Goal: Task Accomplishment & Management: Use online tool/utility

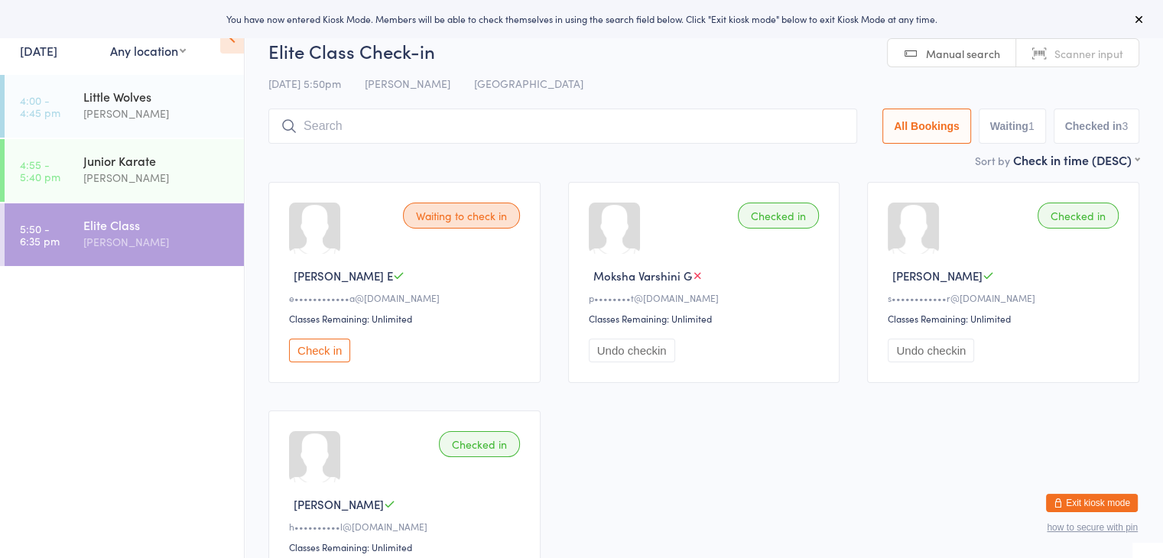
click at [1074, 501] on button "Exit kiosk mode" at bounding box center [1092, 503] width 92 height 18
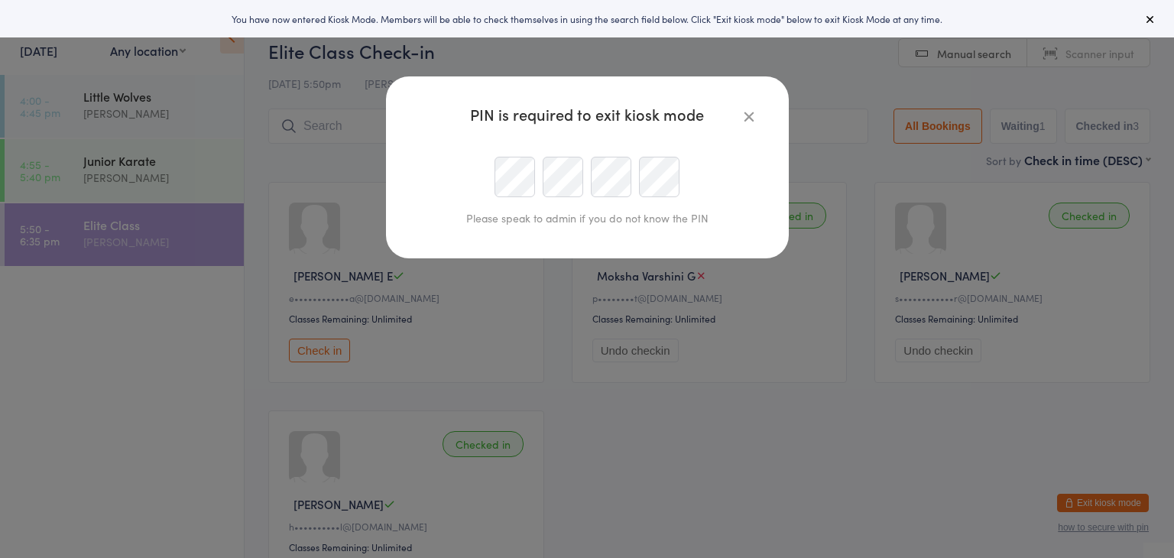
type input "Sonya@okamikai.au"
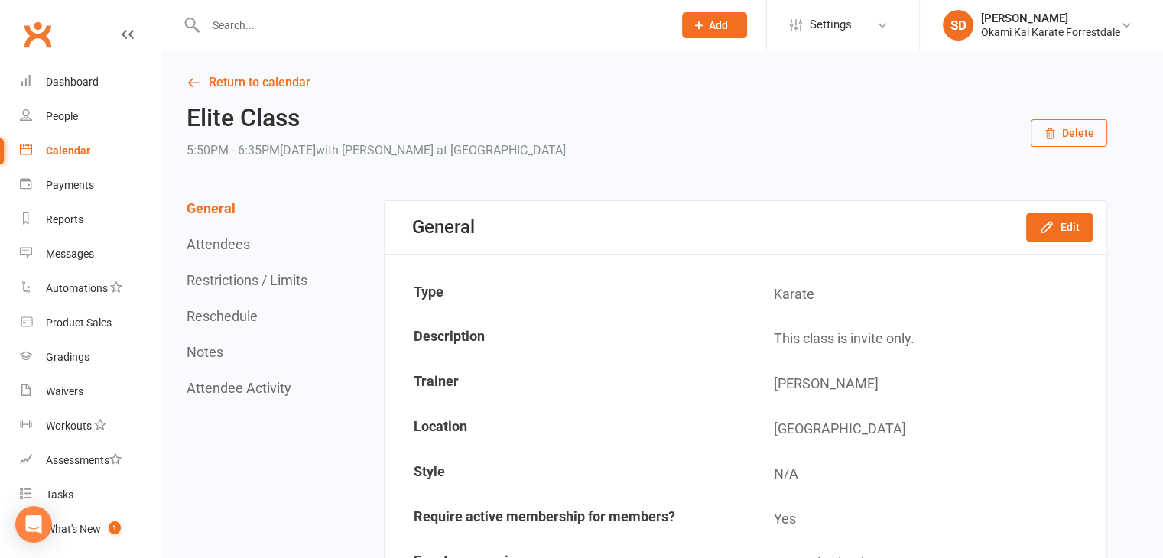
click at [563, 24] on input "text" at bounding box center [431, 25] width 461 height 21
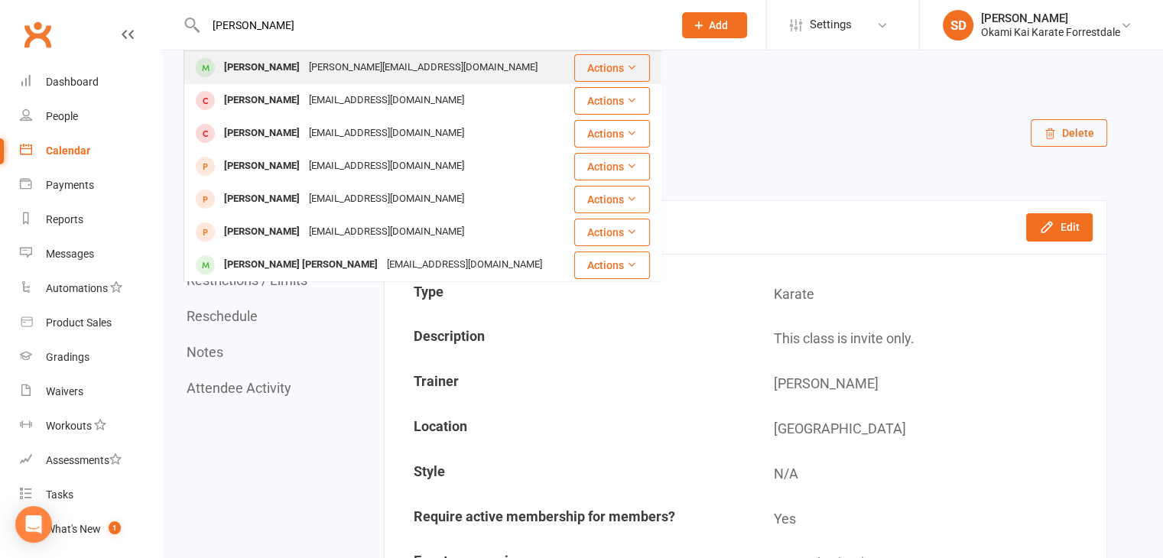
type input "ethan ng"
click at [247, 68] on div "Ethan Ng" at bounding box center [261, 68] width 85 height 22
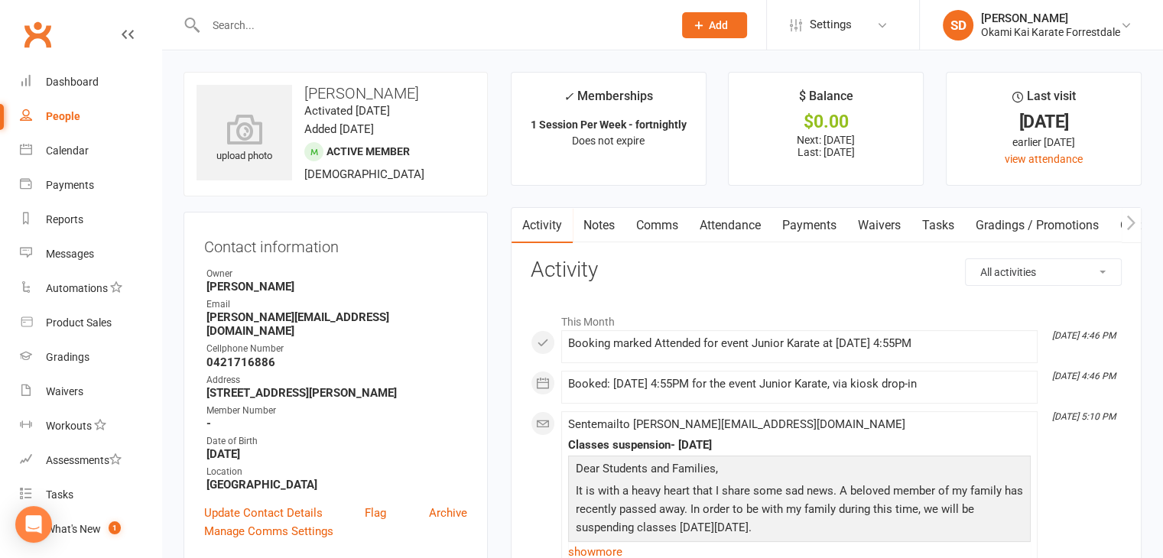
click at [329, 28] on input "text" at bounding box center [431, 25] width 461 height 21
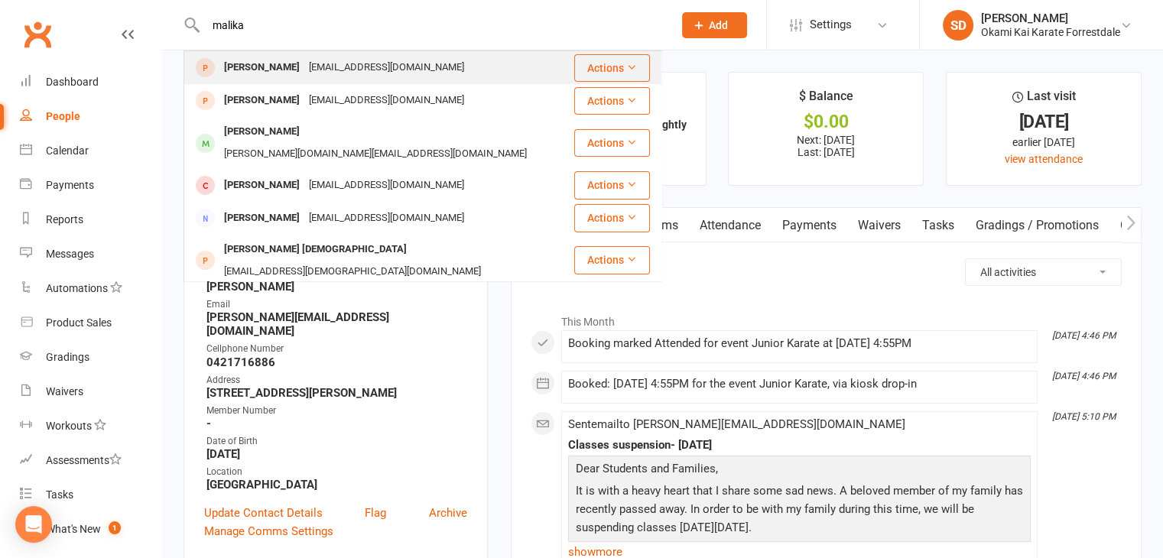
type input "malika"
click at [249, 70] on div "Malika Bille" at bounding box center [261, 68] width 85 height 22
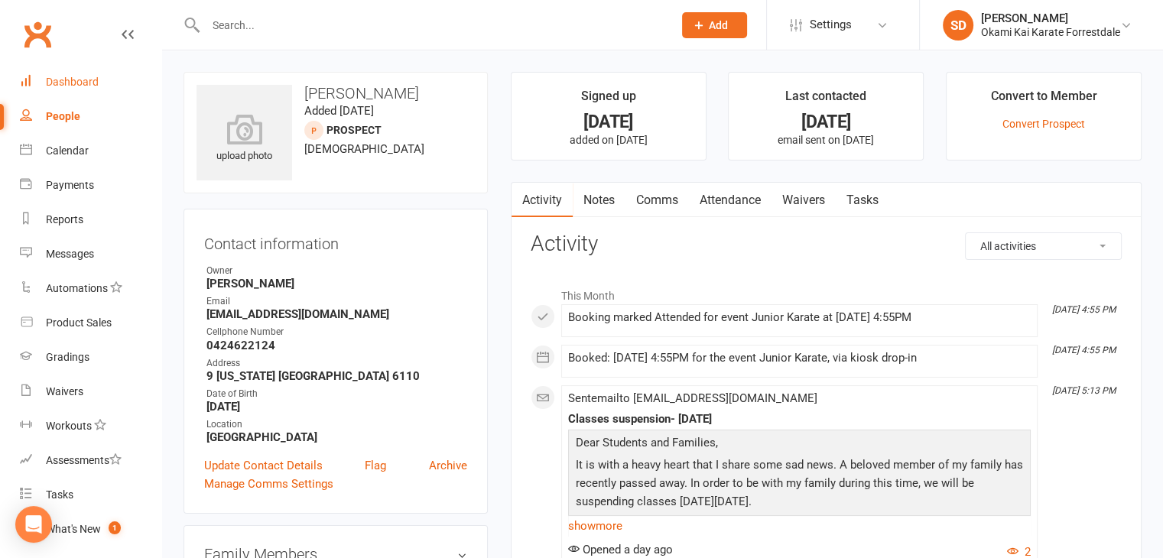
click at [83, 77] on div "Dashboard" at bounding box center [72, 82] width 53 height 12
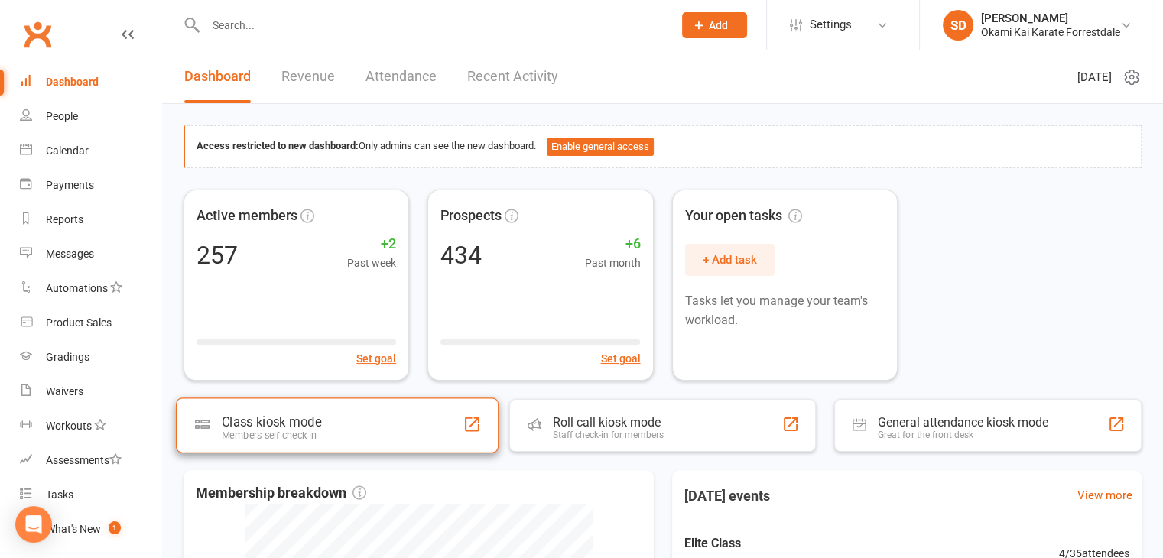
click at [319, 432] on div "Members self check-in" at bounding box center [271, 435] width 99 height 11
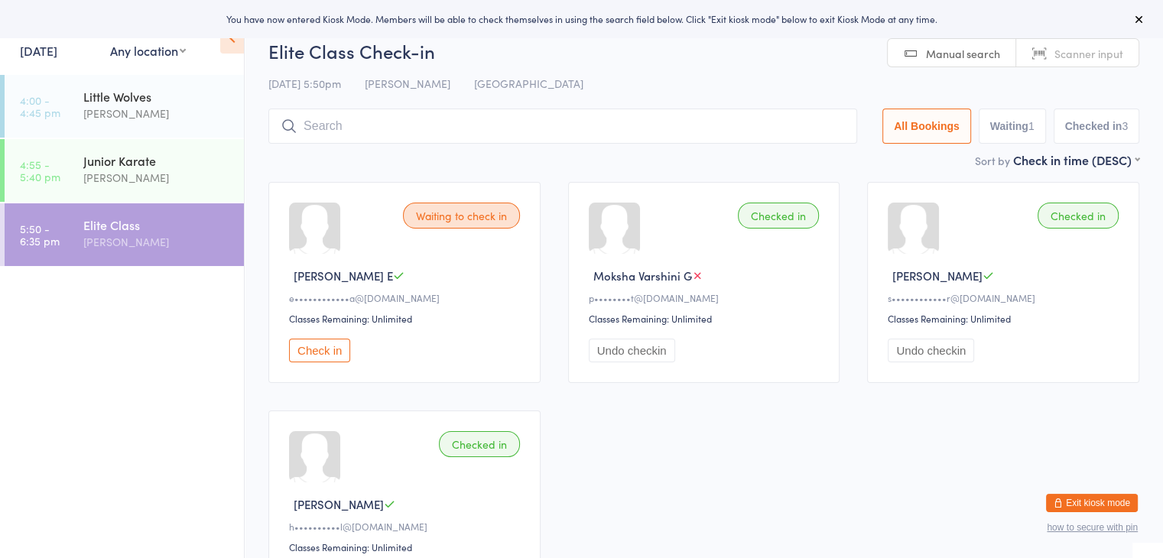
click at [505, 126] on input "search" at bounding box center [562, 126] width 589 height 35
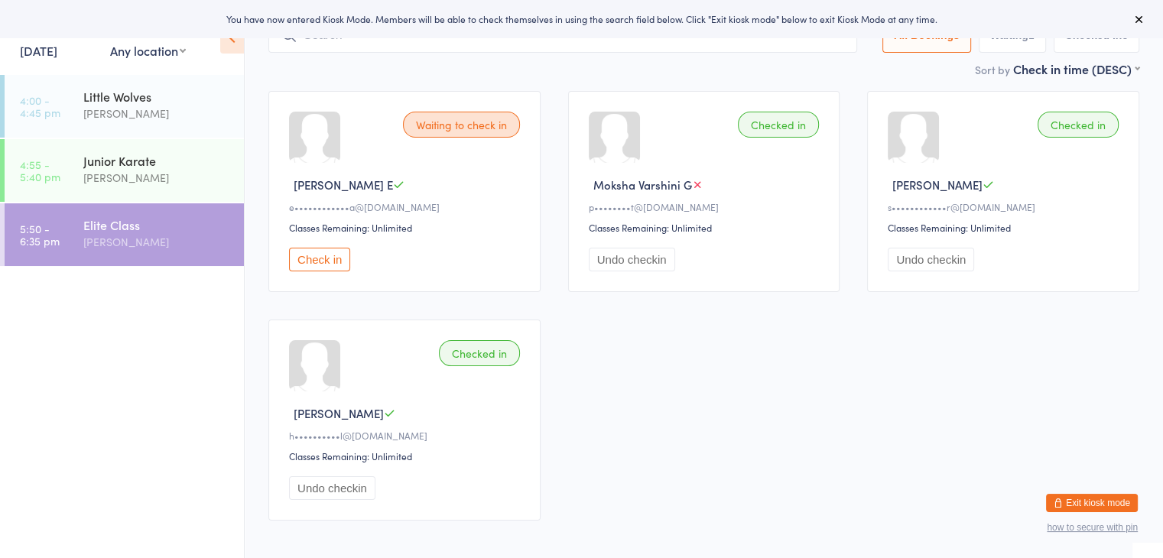
scroll to position [109, 0]
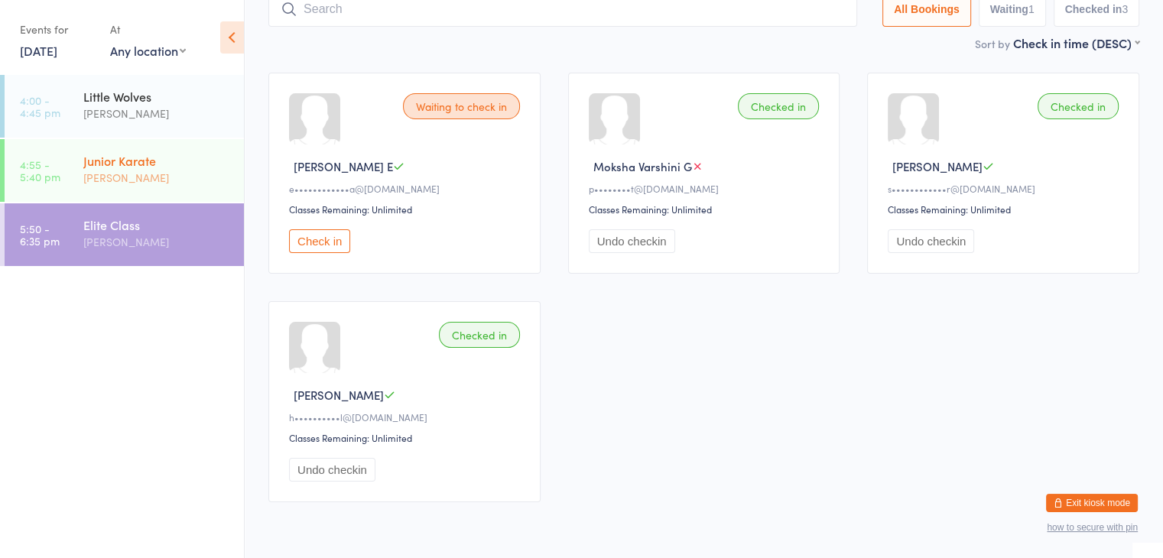
click at [135, 170] on div "[PERSON_NAME]" at bounding box center [157, 178] width 148 height 18
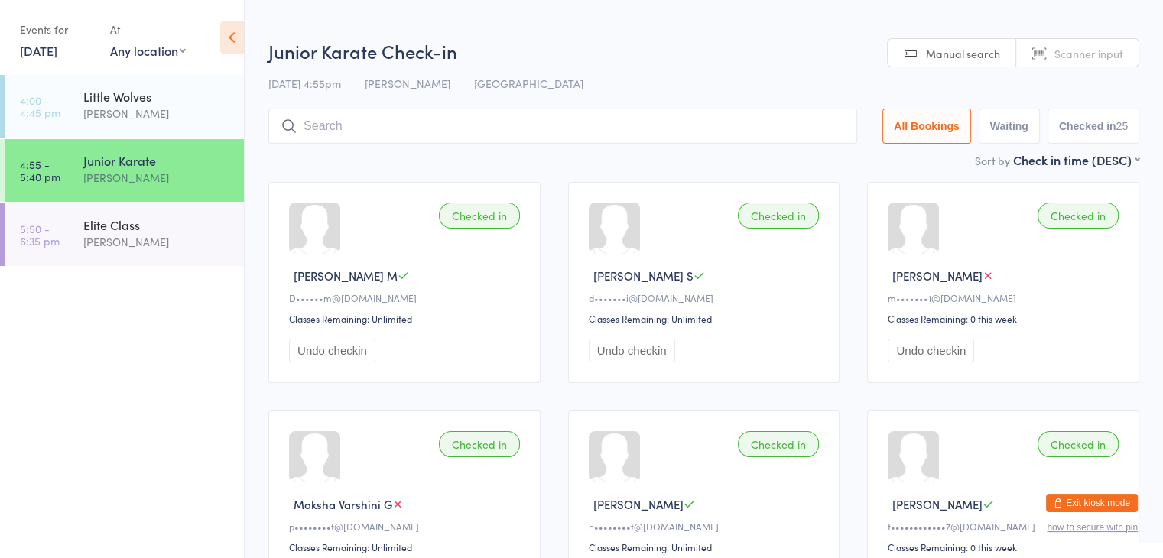
click at [426, 129] on input "search" at bounding box center [562, 126] width 589 height 35
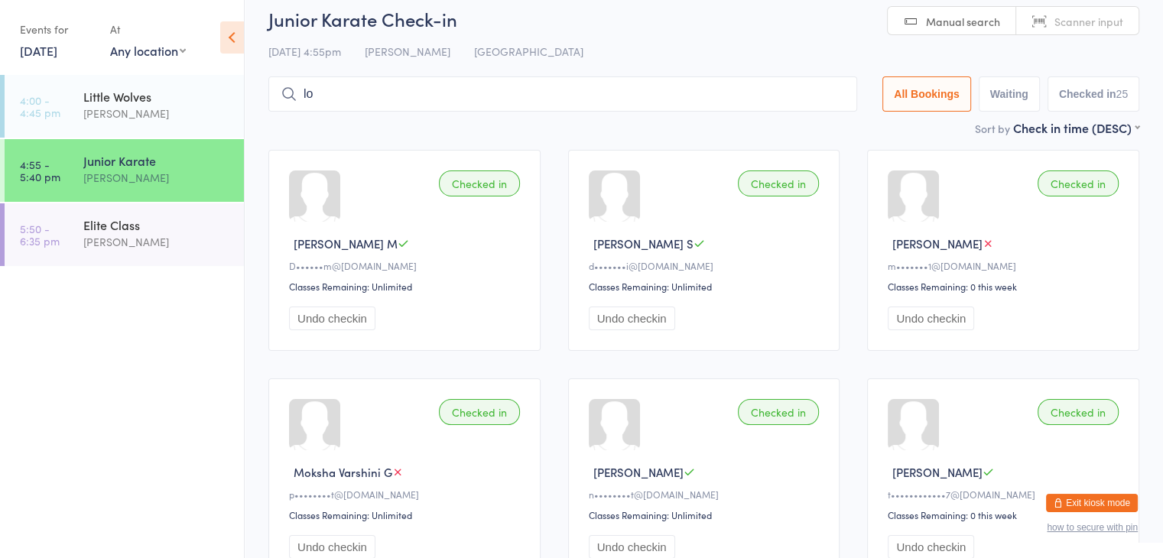
scroll to position [60, 0]
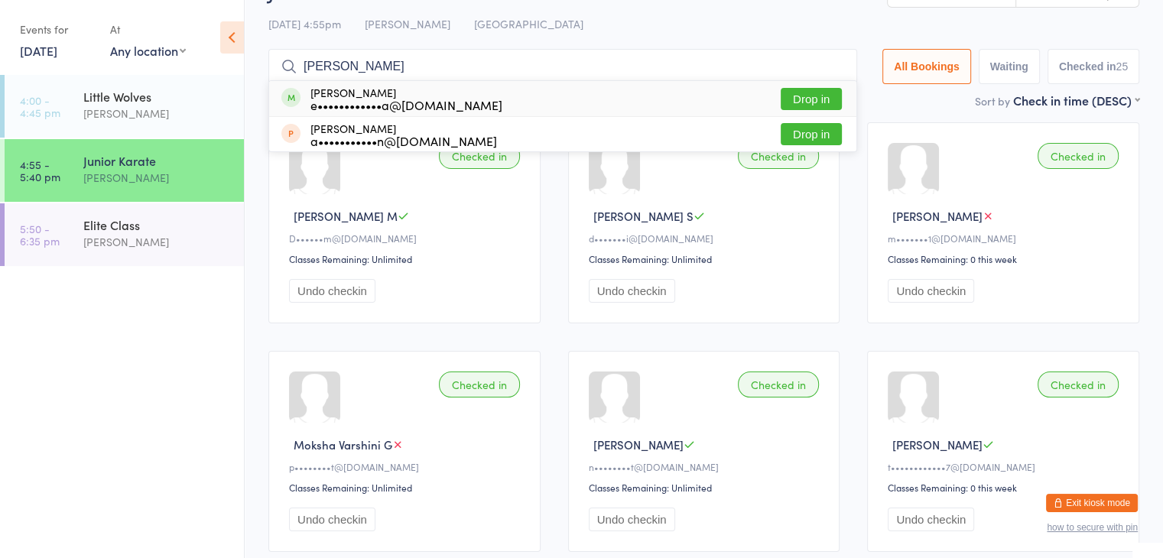
type input "[PERSON_NAME]"
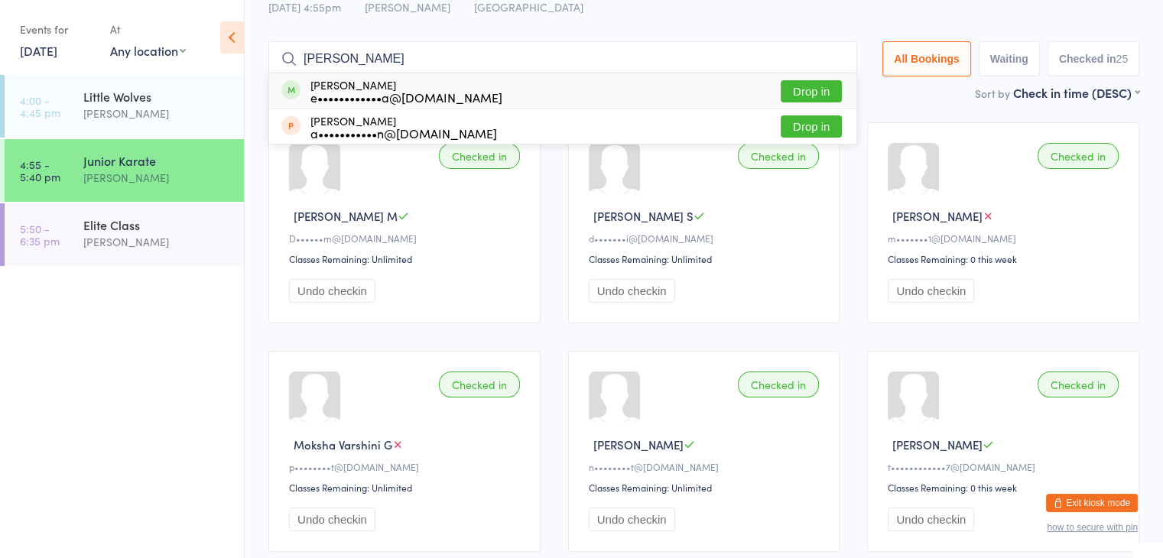
click at [823, 93] on button "Drop in" at bounding box center [810, 91] width 61 height 22
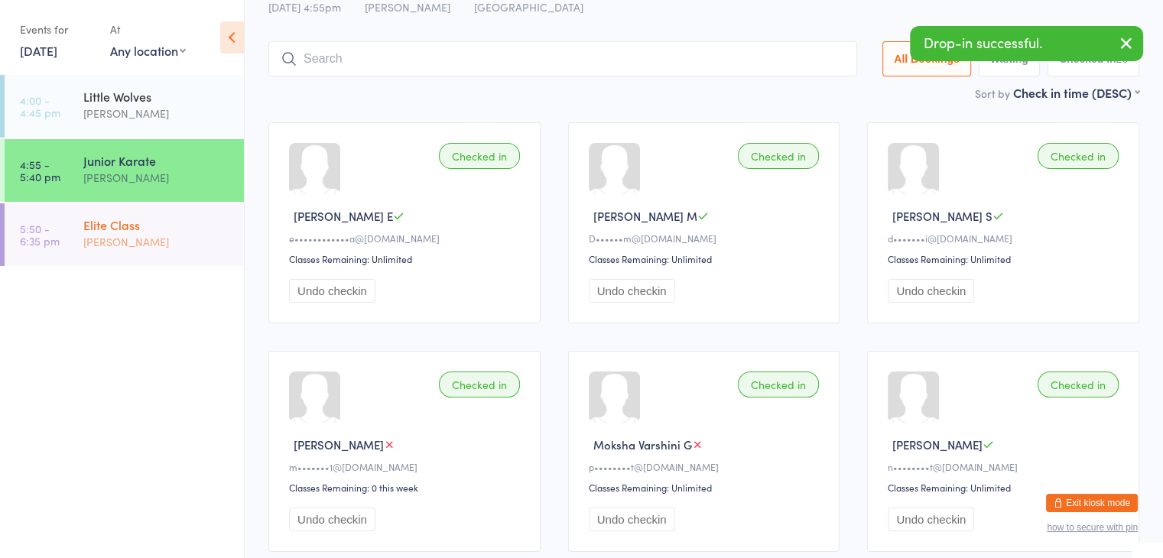
click at [122, 221] on div "Elite Class" at bounding box center [157, 224] width 148 height 17
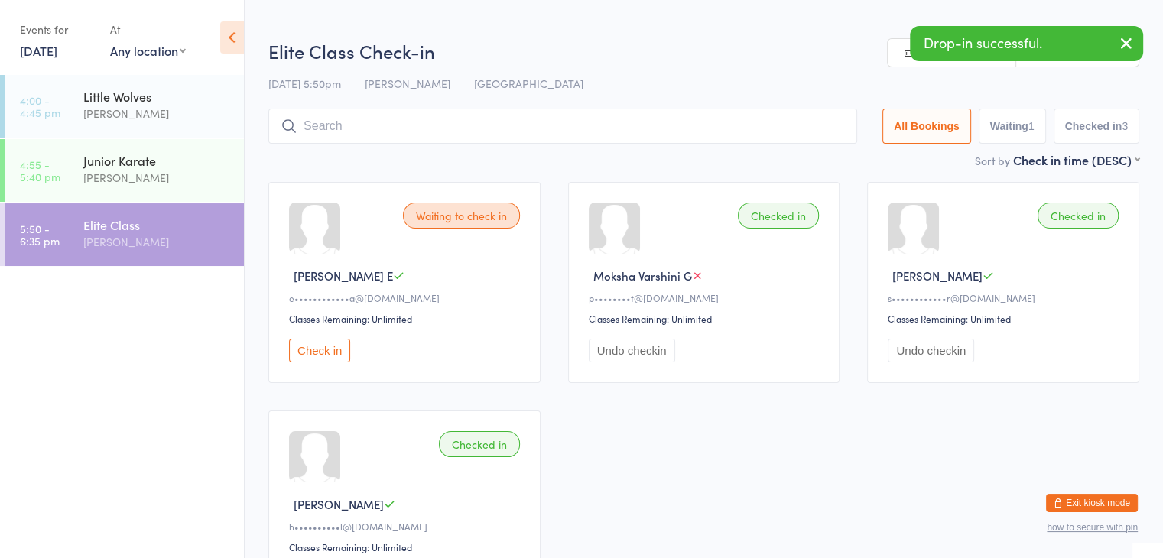
click at [400, 125] on input "search" at bounding box center [562, 126] width 589 height 35
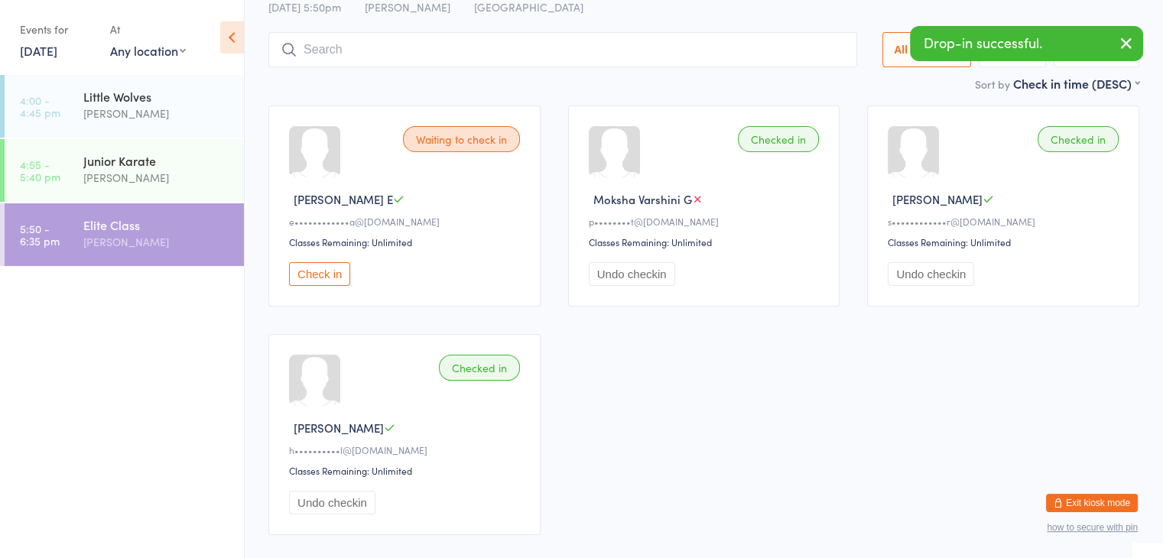
scroll to position [109, 0]
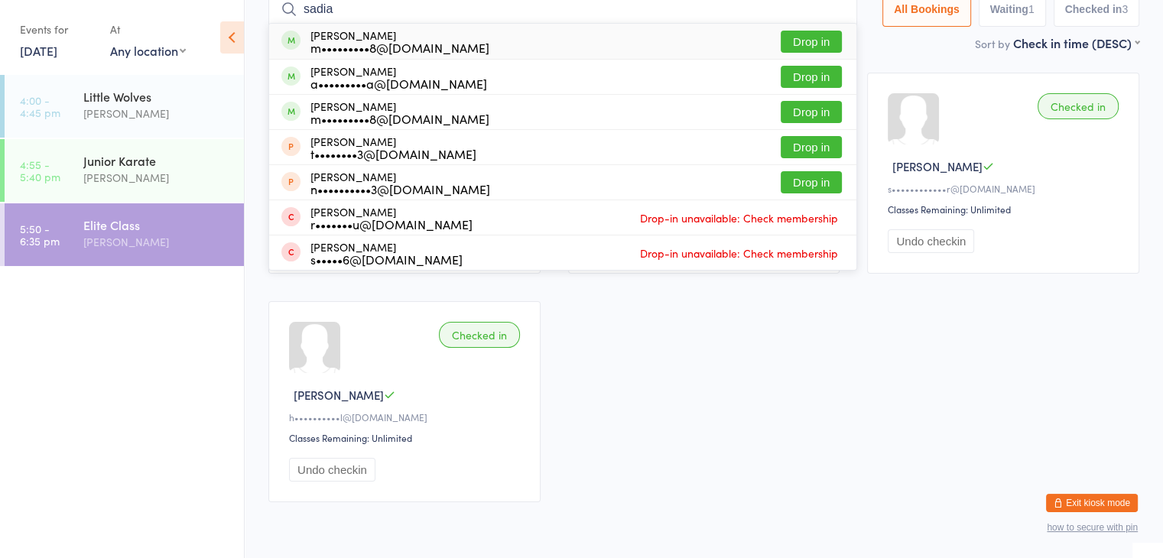
type input "sadia"
click at [810, 44] on button "Drop in" at bounding box center [810, 42] width 61 height 22
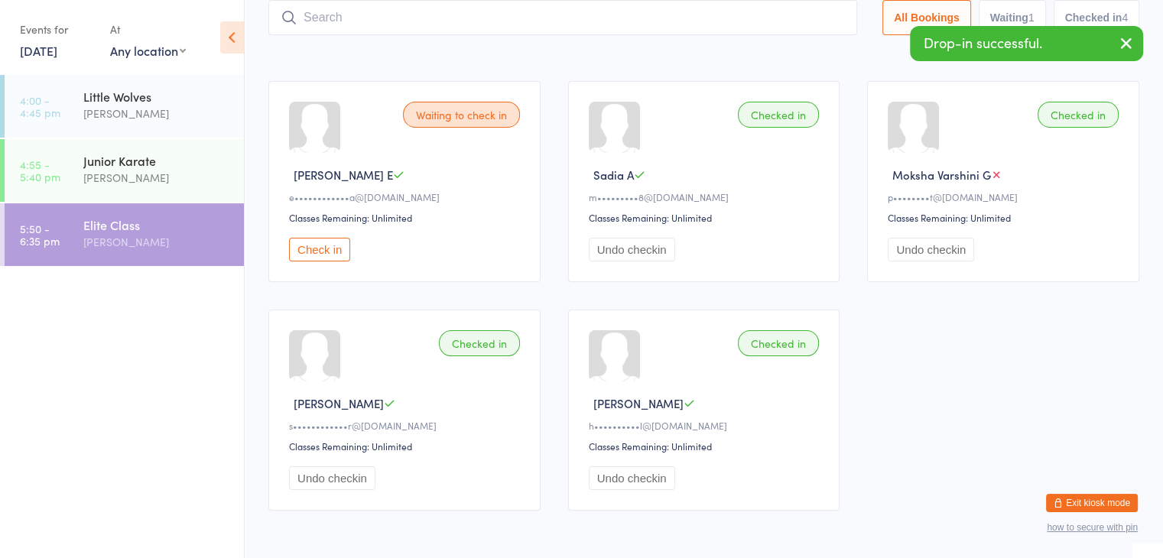
click at [798, 16] on input "search" at bounding box center [562, 17] width 589 height 35
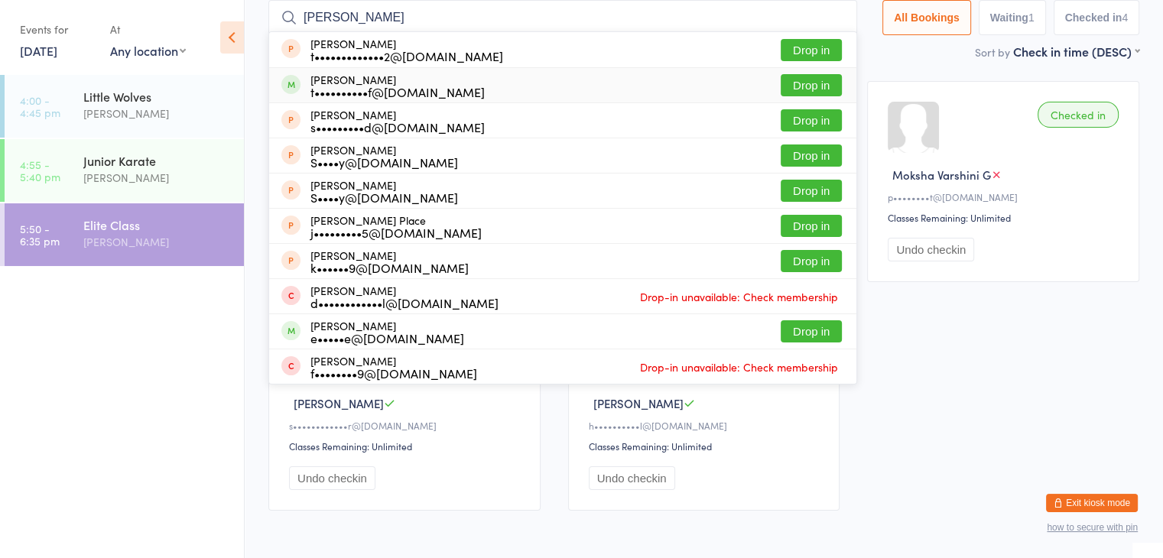
type input "[PERSON_NAME]"
click at [802, 85] on button "Drop in" at bounding box center [810, 85] width 61 height 22
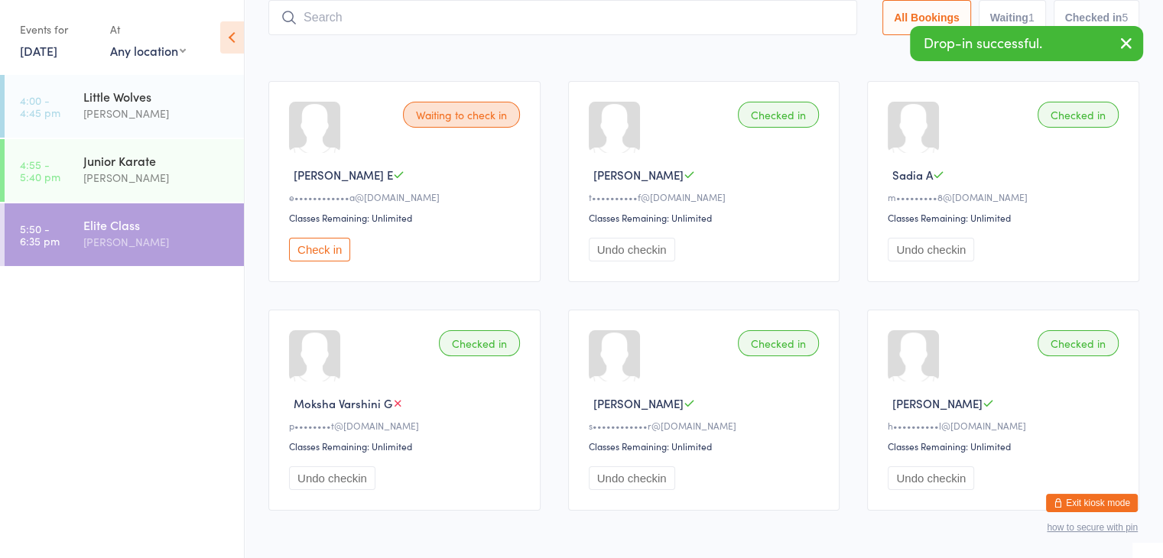
click at [803, 16] on input "search" at bounding box center [562, 17] width 589 height 35
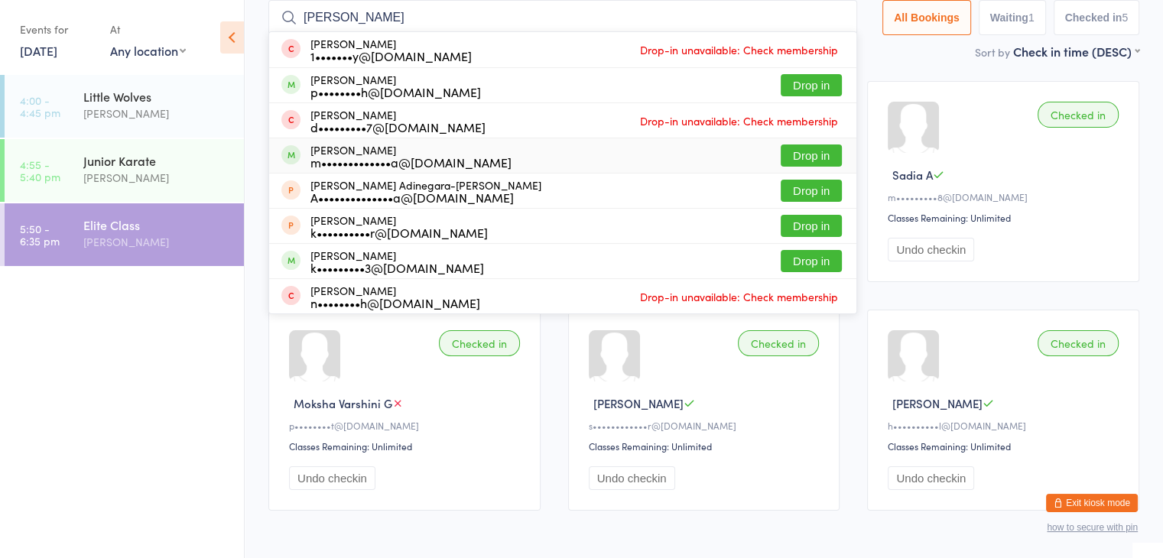
type input "[PERSON_NAME]"
click at [806, 152] on button "Drop in" at bounding box center [810, 155] width 61 height 22
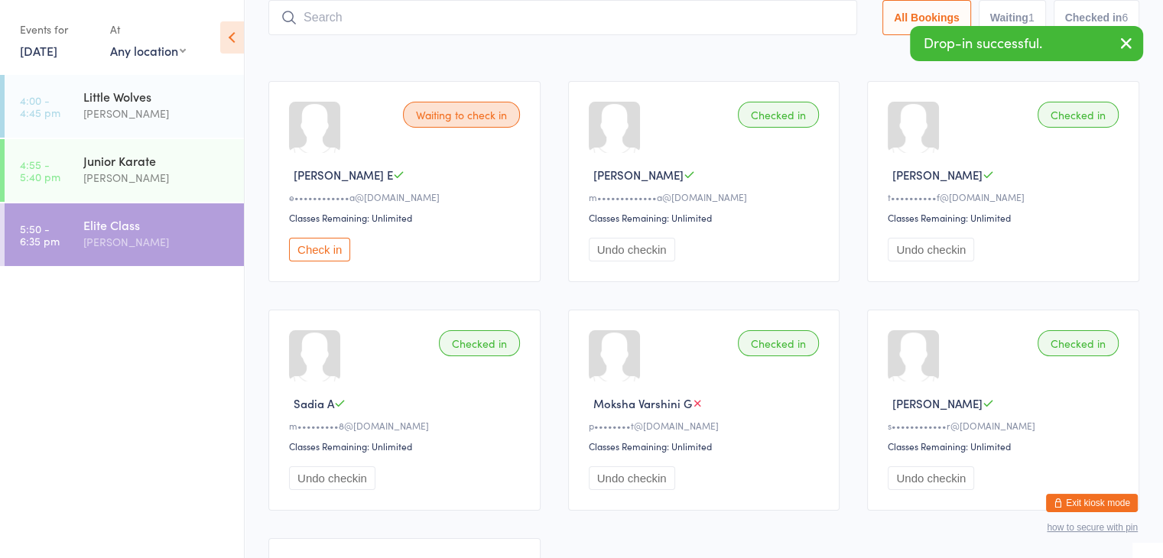
click at [816, 17] on input "search" at bounding box center [562, 17] width 589 height 35
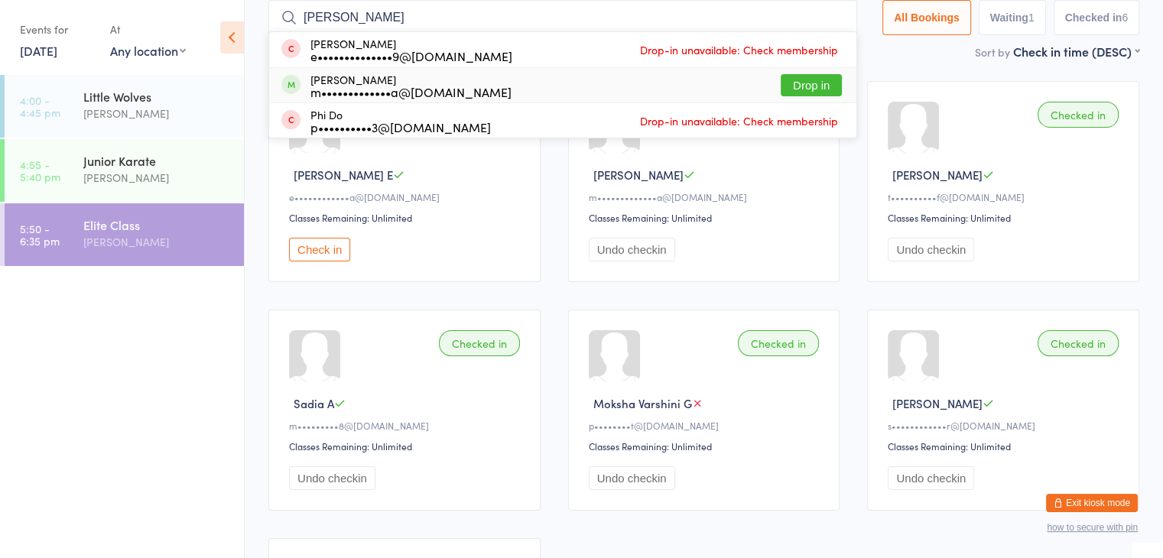
type input "[PERSON_NAME]"
click at [789, 84] on button "Drop in" at bounding box center [810, 85] width 61 height 22
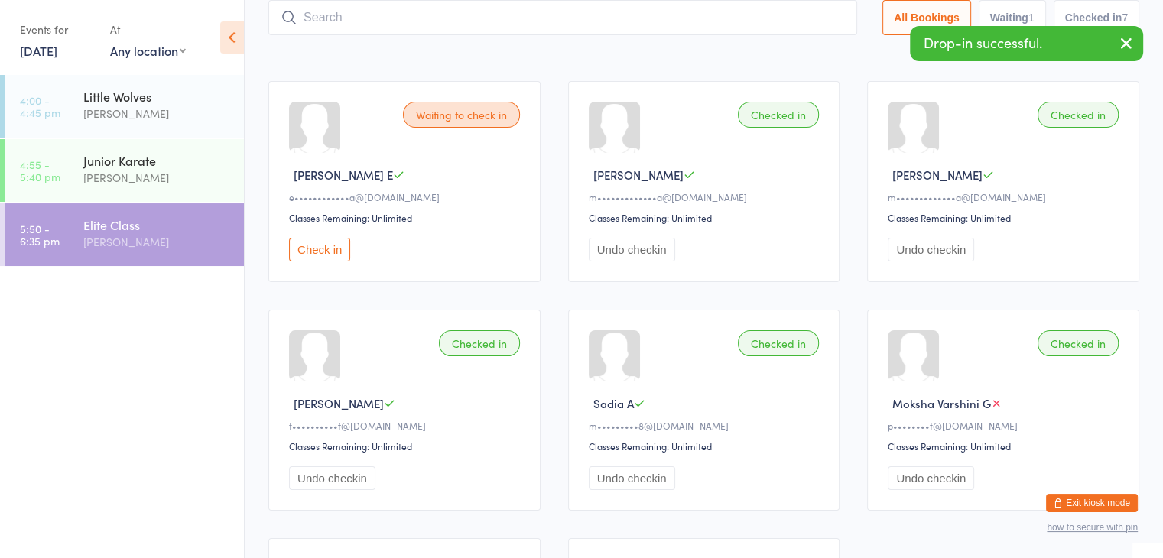
click at [758, 20] on input "search" at bounding box center [562, 17] width 589 height 35
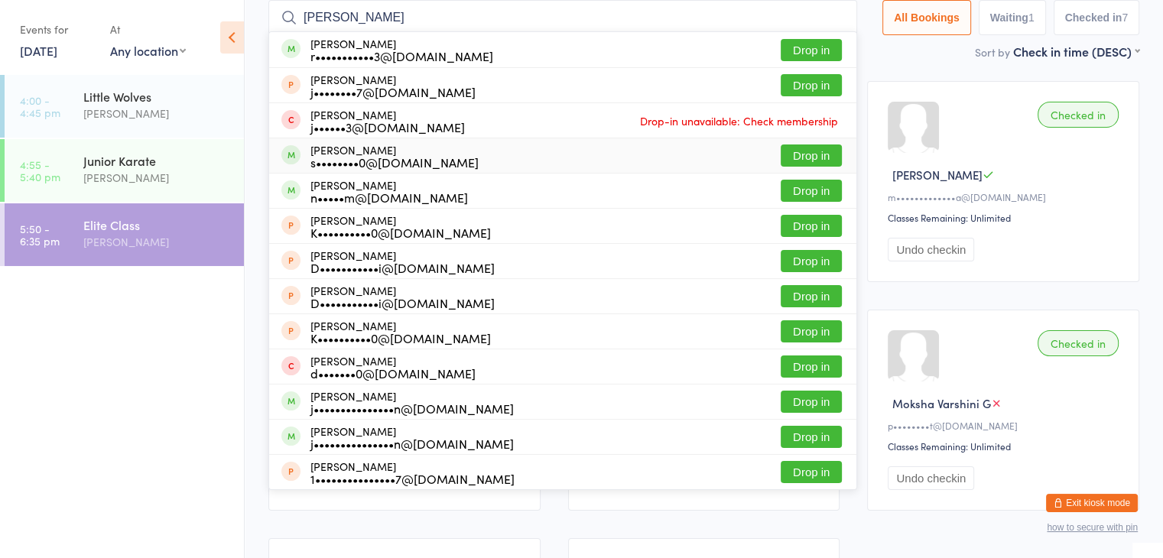
type input "[PERSON_NAME]"
click at [792, 157] on button "Drop in" at bounding box center [810, 155] width 61 height 22
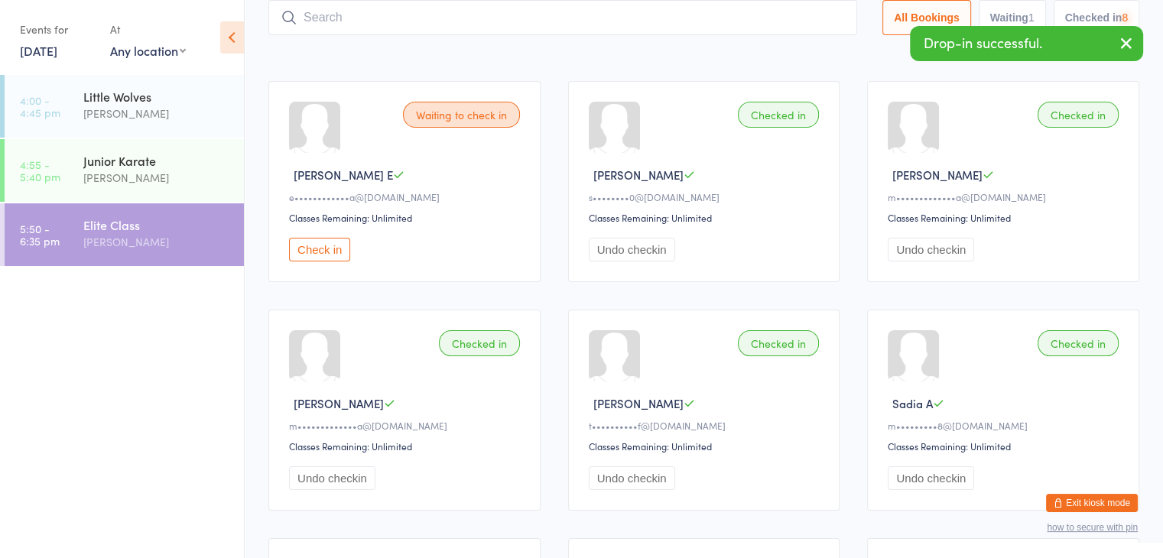
click at [758, 19] on input "search" at bounding box center [562, 17] width 589 height 35
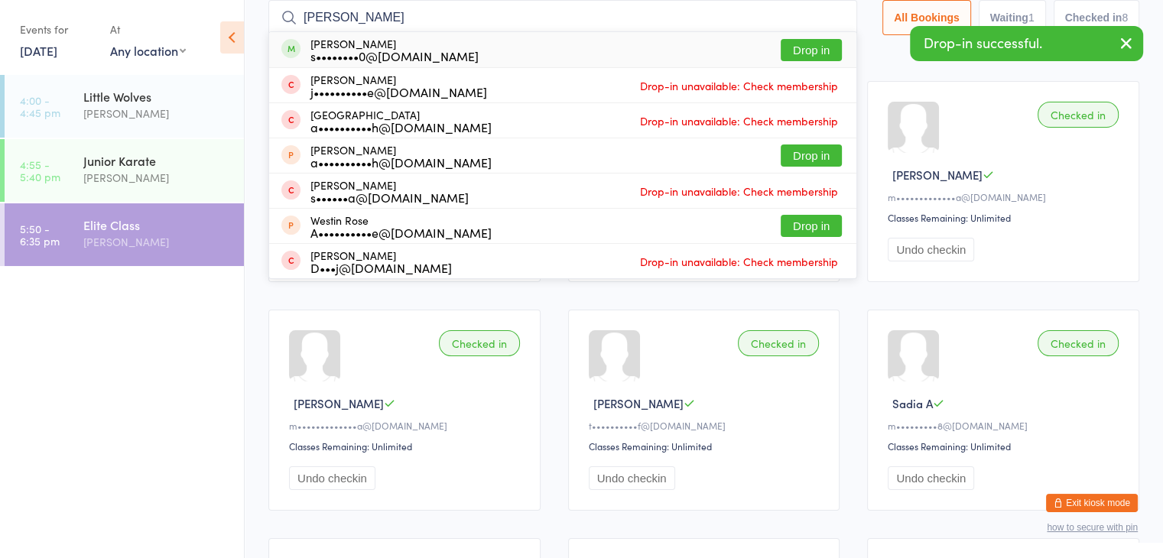
type input "[PERSON_NAME]"
click at [799, 49] on button "Drop in" at bounding box center [810, 50] width 61 height 22
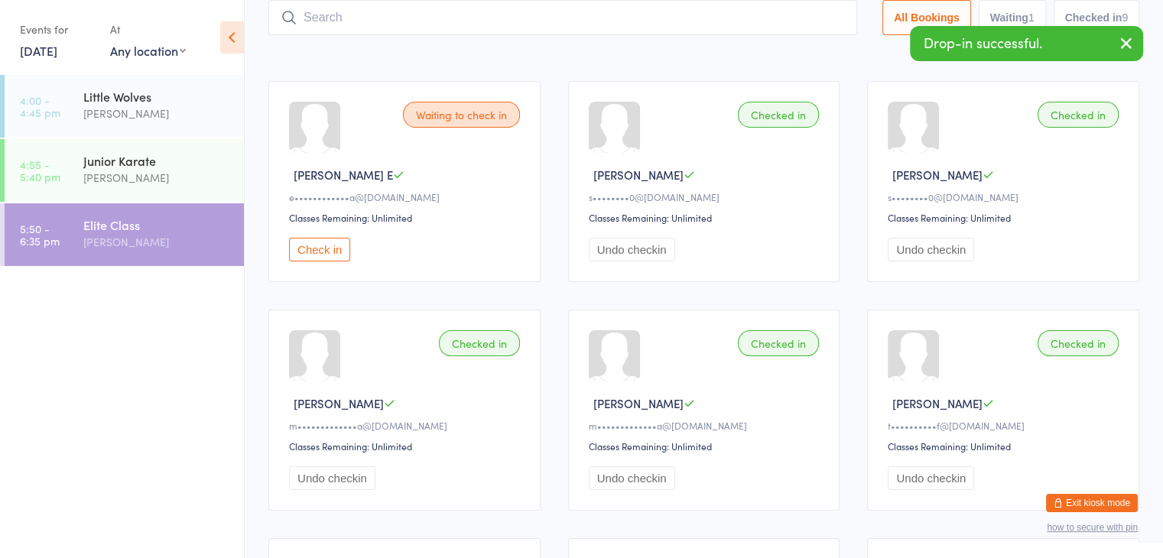
click at [780, 10] on input "search" at bounding box center [562, 17] width 589 height 35
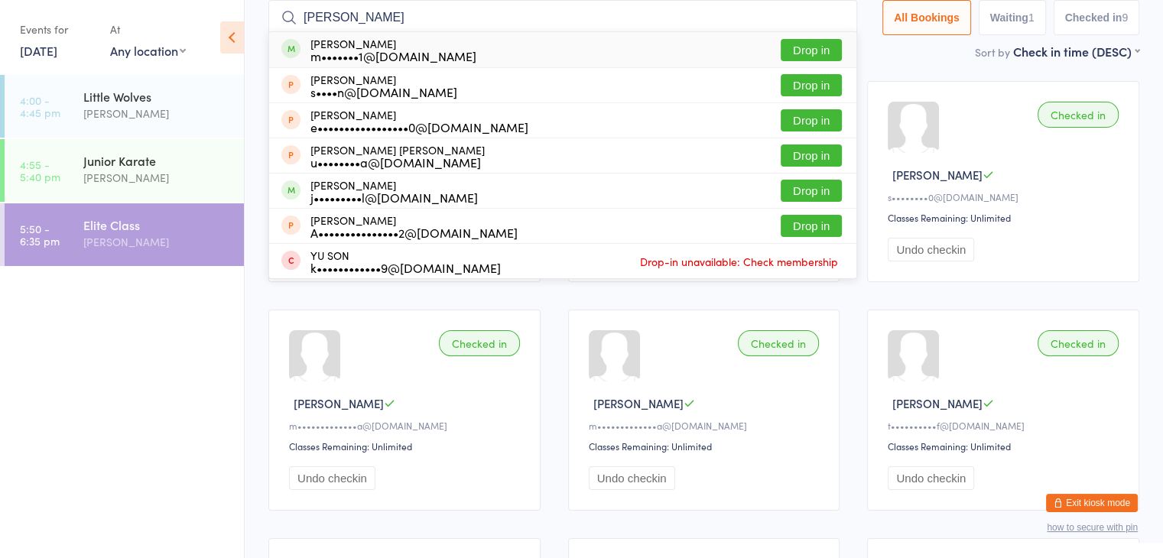
type input "[PERSON_NAME]"
click at [803, 47] on button "Drop in" at bounding box center [810, 50] width 61 height 22
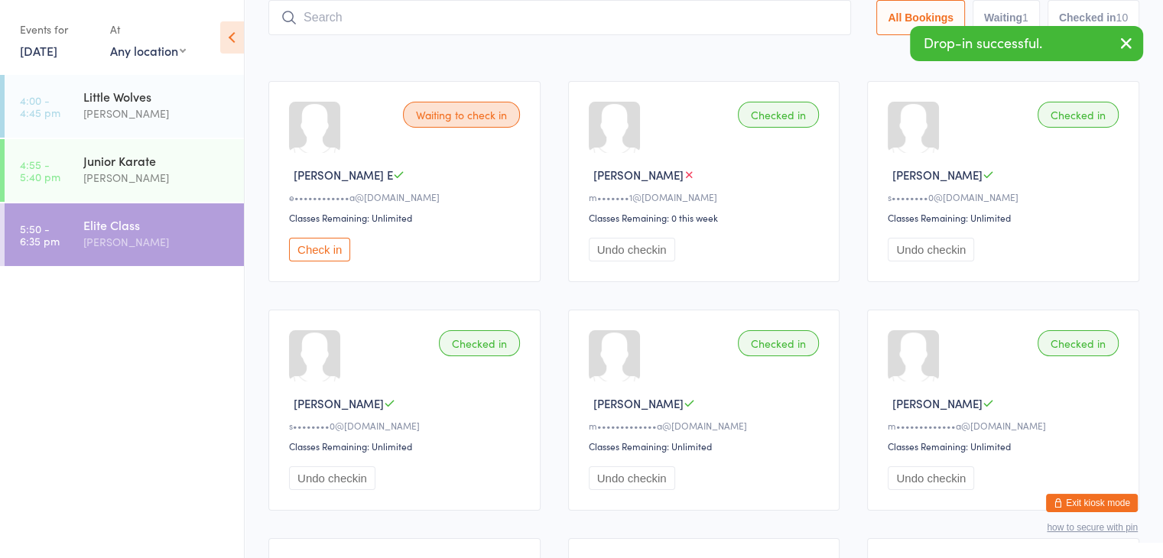
click at [791, 22] on input "search" at bounding box center [559, 17] width 582 height 35
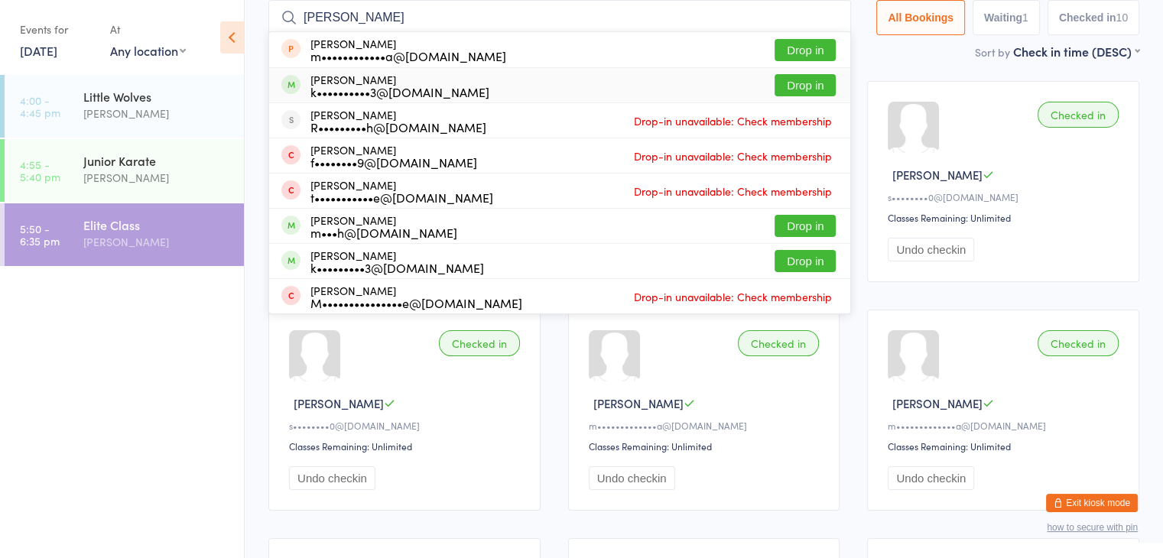
type input "[PERSON_NAME]"
click at [806, 86] on button "Drop in" at bounding box center [804, 85] width 61 height 22
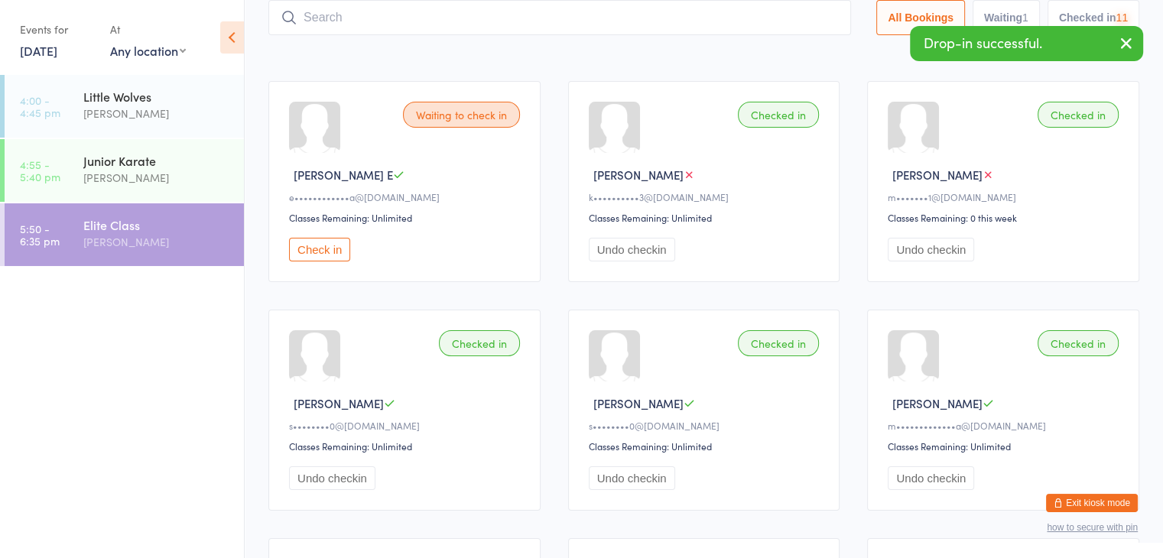
click at [785, 19] on input "search" at bounding box center [559, 17] width 582 height 35
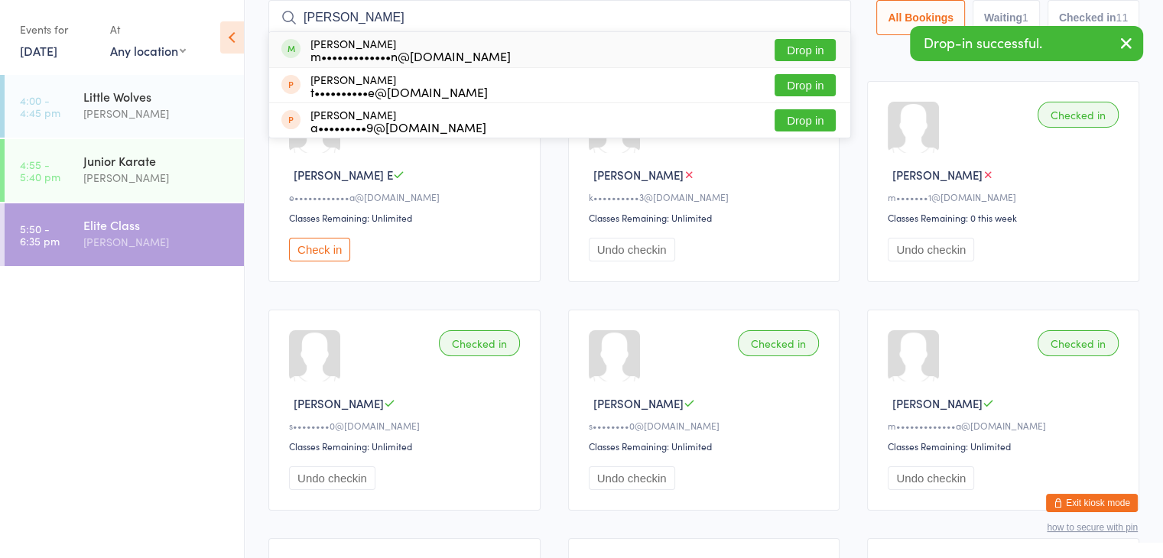
type input "[PERSON_NAME]"
click at [792, 49] on button "Drop in" at bounding box center [804, 50] width 61 height 22
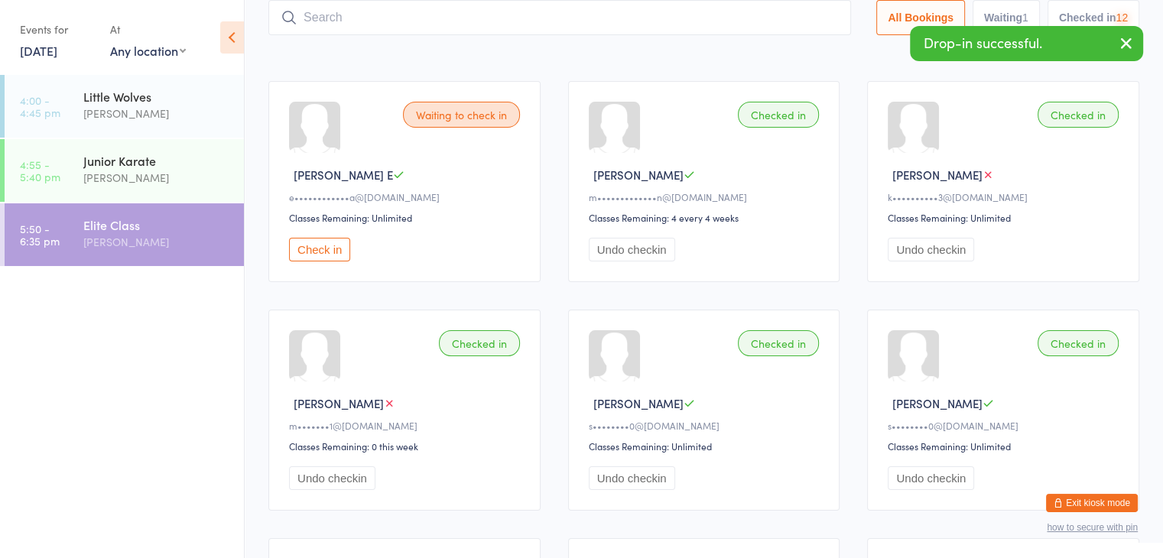
click at [784, 11] on input "search" at bounding box center [559, 17] width 582 height 35
